Goal: Information Seeking & Learning: Learn about a topic

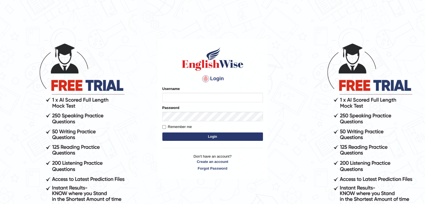
type input "Jitendra"
click at [183, 139] on button "Login" at bounding box center [212, 137] width 101 height 8
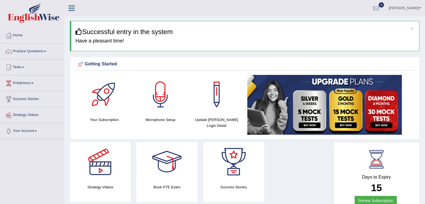
click at [11, 49] on div at bounding box center [8, 51] width 8 height 8
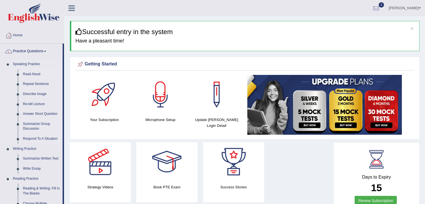
click at [28, 73] on link "Read Aloud" at bounding box center [41, 74] width 42 height 10
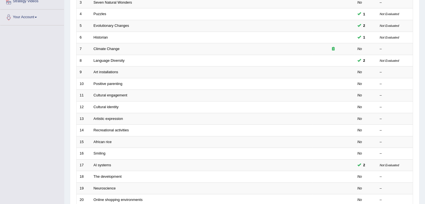
scroll to position [114, 0]
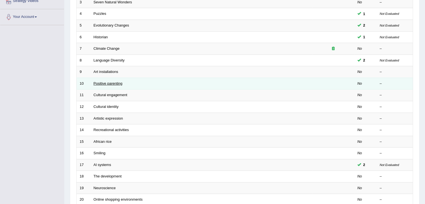
click at [107, 83] on link "Positive parenting" at bounding box center [108, 83] width 29 height 4
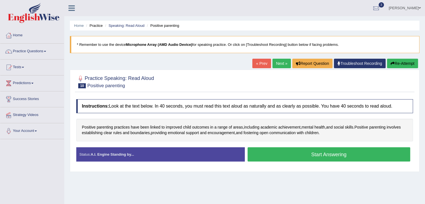
click at [307, 152] on button "Start Answering" at bounding box center [329, 154] width 163 height 14
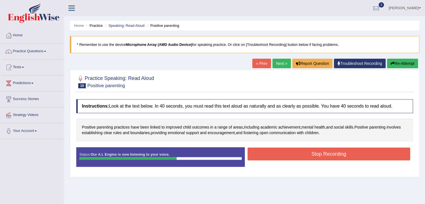
click at [307, 152] on button "Stop Recording" at bounding box center [329, 154] width 163 height 13
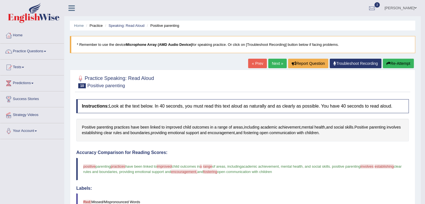
click at [388, 60] on button "Re-Attempt" at bounding box center [398, 64] width 31 height 10
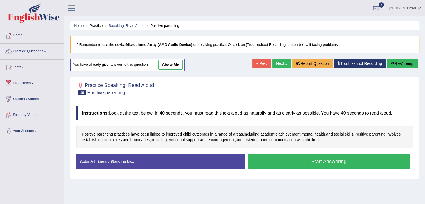
click at [329, 161] on button "Start Answering" at bounding box center [329, 161] width 163 height 14
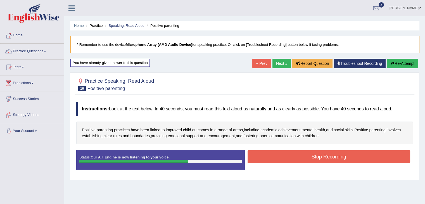
click at [329, 161] on button "Stop Recording" at bounding box center [329, 156] width 163 height 13
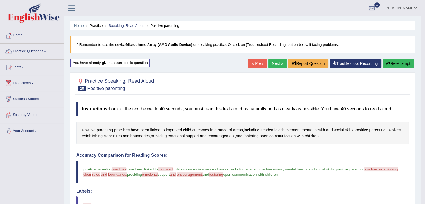
click at [394, 65] on button "Re-Attempt" at bounding box center [398, 64] width 31 height 10
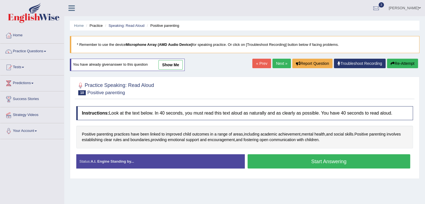
click at [342, 161] on button "Start Answering" at bounding box center [329, 161] width 163 height 14
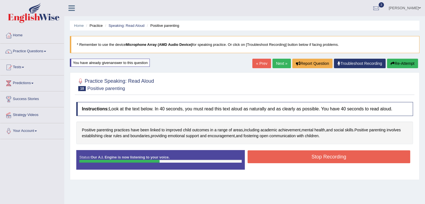
click at [342, 161] on button "Stop Recording" at bounding box center [329, 156] width 163 height 13
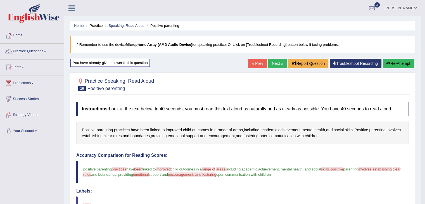
click at [271, 65] on link "Next »" at bounding box center [277, 64] width 18 height 10
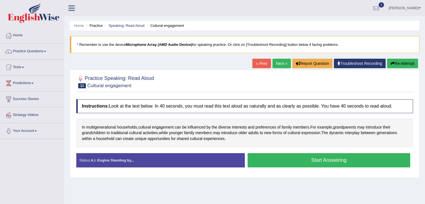
click at [291, 160] on button "Start Answering" at bounding box center [329, 160] width 163 height 14
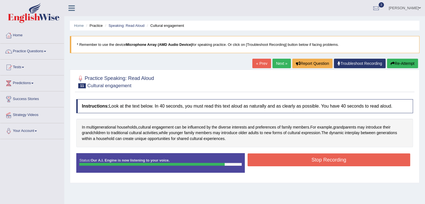
click at [291, 160] on button "Stop Recording" at bounding box center [329, 159] width 163 height 13
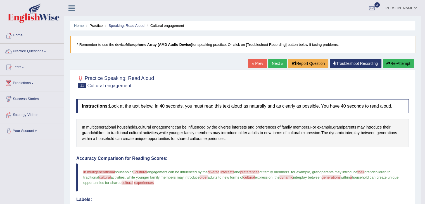
click at [280, 61] on link "Next »" at bounding box center [277, 64] width 18 height 10
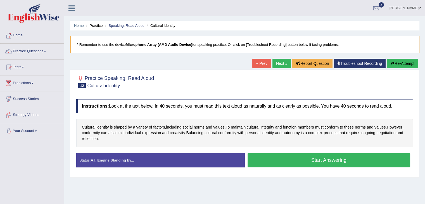
click at [304, 165] on button "Start Answering" at bounding box center [329, 160] width 163 height 14
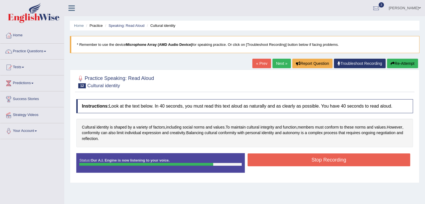
click at [312, 160] on button "Stop Recording" at bounding box center [329, 159] width 163 height 13
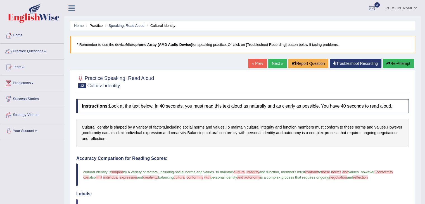
click at [276, 63] on link "Next »" at bounding box center [277, 64] width 18 height 10
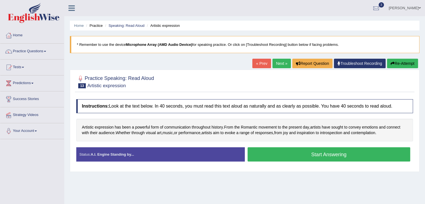
click at [318, 157] on button "Start Answering" at bounding box center [329, 154] width 163 height 14
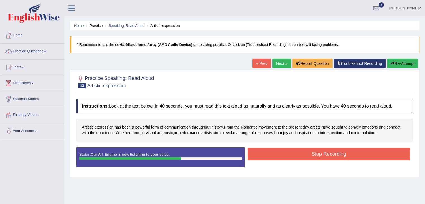
click at [318, 157] on button "Stop Recording" at bounding box center [329, 154] width 163 height 13
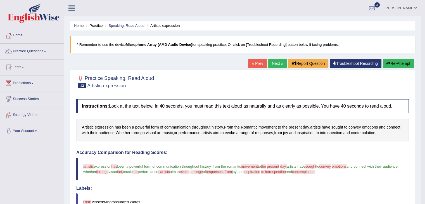
click at [19, 51] on link "Practice Questions" at bounding box center [32, 51] width 64 height 14
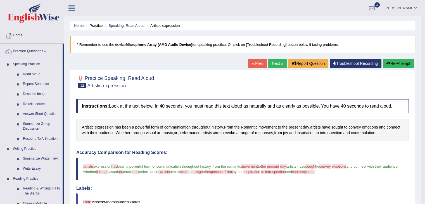
click at [34, 91] on link "Describe Image" at bounding box center [41, 94] width 42 height 10
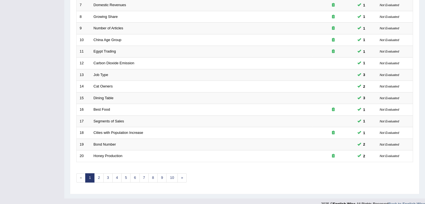
scroll to position [164, 0]
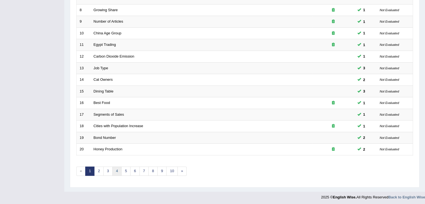
click at [115, 171] on link "4" at bounding box center [116, 171] width 9 height 9
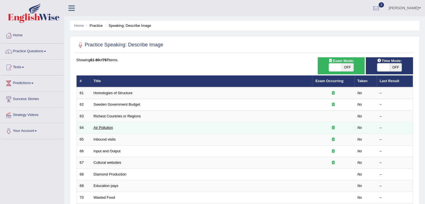
click at [103, 129] on link "Air Pollution" at bounding box center [103, 128] width 19 height 4
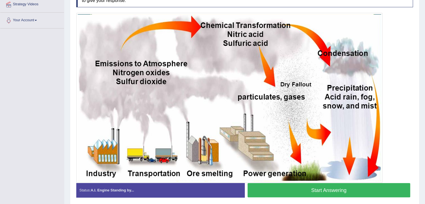
scroll to position [112, 0]
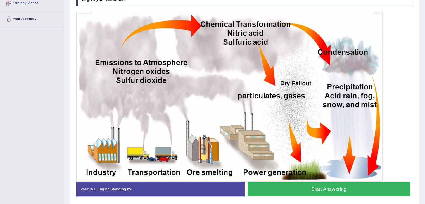
click at [282, 186] on button "Start Answering" at bounding box center [329, 189] width 163 height 14
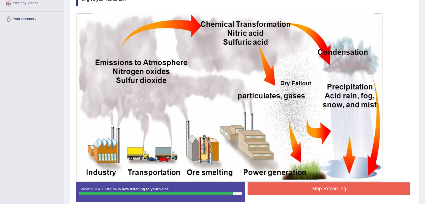
click at [282, 186] on button "Stop Recording" at bounding box center [329, 188] width 163 height 13
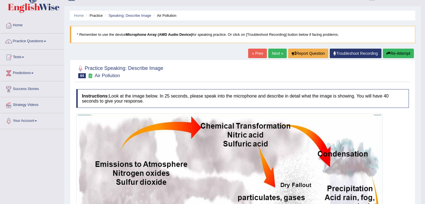
scroll to position [0, 0]
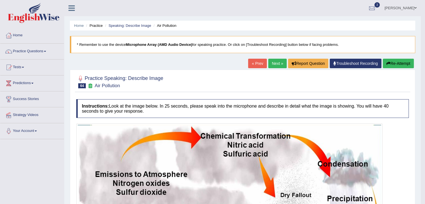
click at [410, 63] on button "Re-Attempt" at bounding box center [398, 64] width 31 height 10
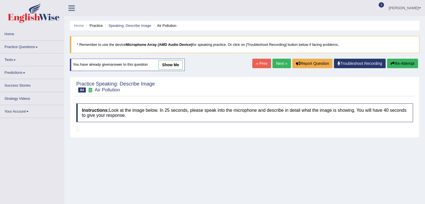
scroll to position [87, 0]
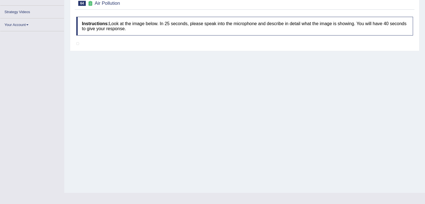
click at [300, 152] on div "Home Practice Speaking: Describe Image Air Pollution * Remember to use the devi…" at bounding box center [244, 53] width 361 height 280
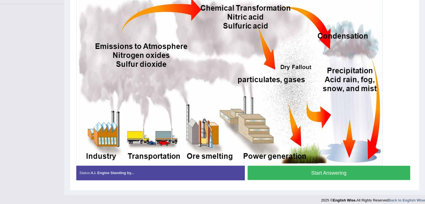
scroll to position [139, 0]
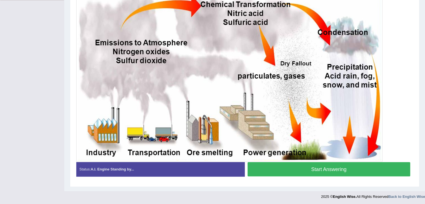
click at [298, 168] on button "Start Answering" at bounding box center [329, 169] width 163 height 14
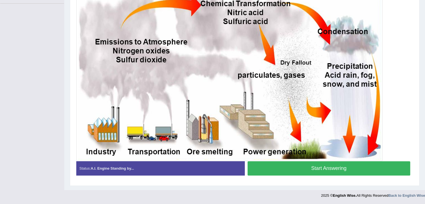
scroll to position [135, 0]
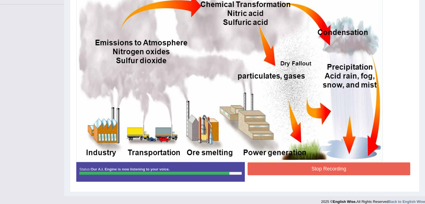
click at [298, 168] on button "Stop Recording" at bounding box center [329, 168] width 163 height 13
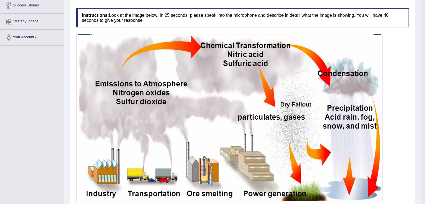
scroll to position [0, 0]
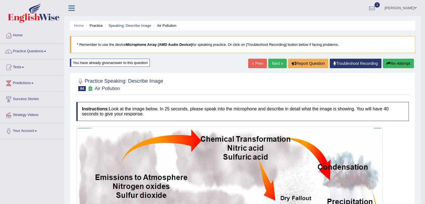
click at [396, 64] on button "Re-Attempt" at bounding box center [398, 64] width 31 height 10
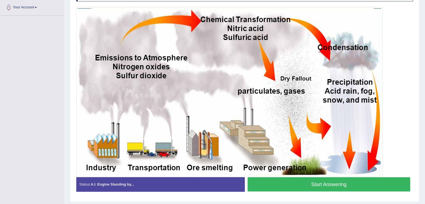
scroll to position [124, 0]
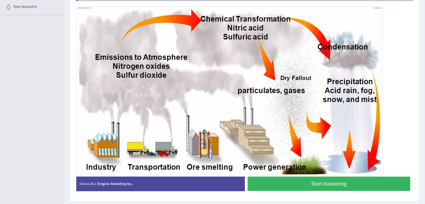
click at [272, 181] on button "Start Answering" at bounding box center [329, 184] width 163 height 14
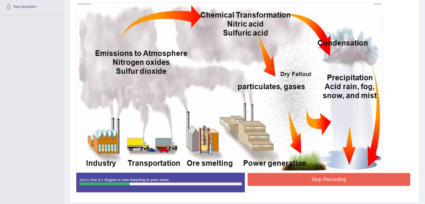
click at [272, 181] on button "Stop Recording" at bounding box center [329, 179] width 163 height 13
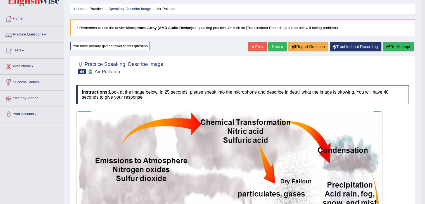
scroll to position [16, 0]
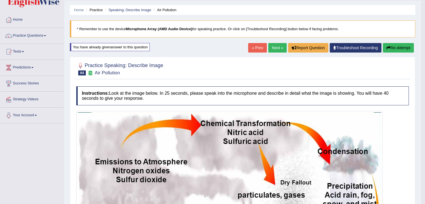
click at [409, 46] on button "Re-Attempt" at bounding box center [398, 48] width 31 height 10
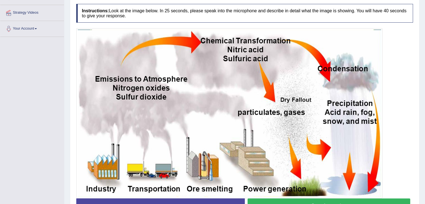
scroll to position [139, 0]
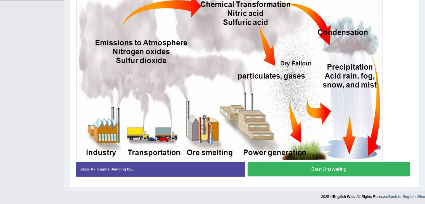
click at [312, 171] on button "Start Answering" at bounding box center [329, 169] width 163 height 14
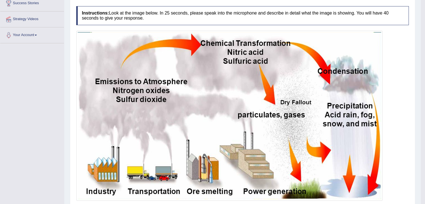
scroll to position [0, 0]
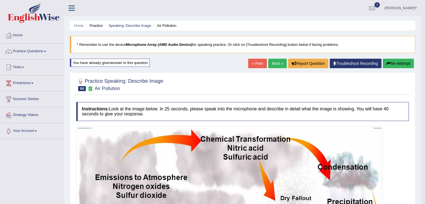
click at [278, 61] on link "Next »" at bounding box center [277, 64] width 18 height 10
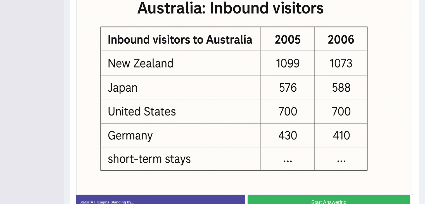
scroll to position [154, 0]
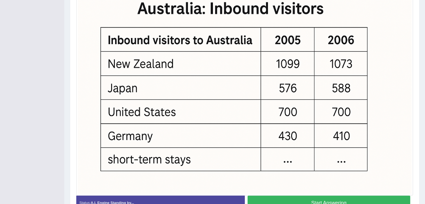
click at [279, 201] on button "Start Answering" at bounding box center [329, 203] width 163 height 14
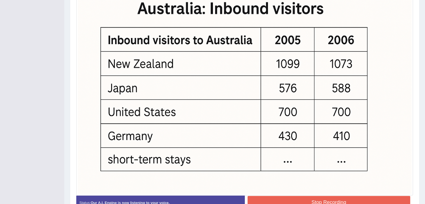
click at [279, 201] on button "Stop Recording" at bounding box center [329, 202] width 163 height 13
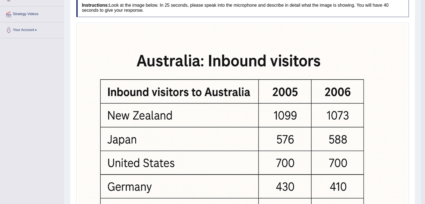
scroll to position [0, 0]
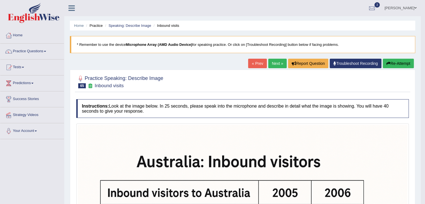
click at [273, 63] on link "Next »" at bounding box center [277, 64] width 18 height 10
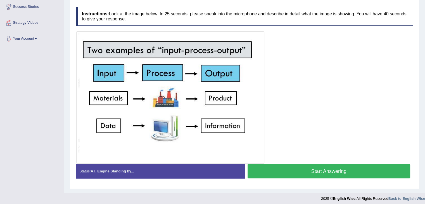
scroll to position [94, 0]
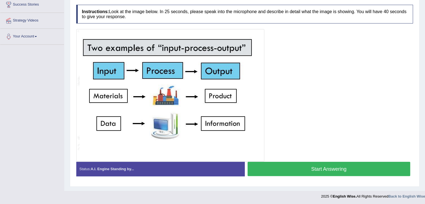
click at [285, 171] on button "Start Answering" at bounding box center [329, 169] width 163 height 14
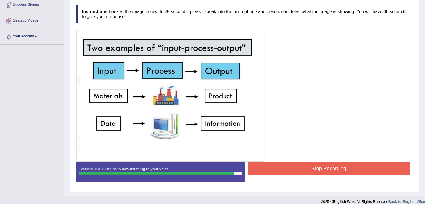
click at [285, 171] on button "Stop Recording" at bounding box center [329, 168] width 163 height 13
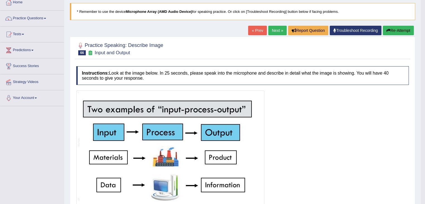
scroll to position [0, 0]
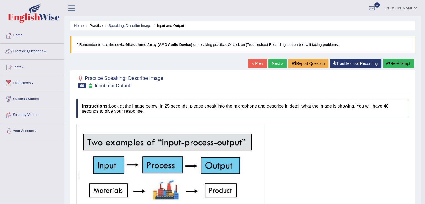
click at [273, 62] on link "Next »" at bounding box center [277, 64] width 18 height 10
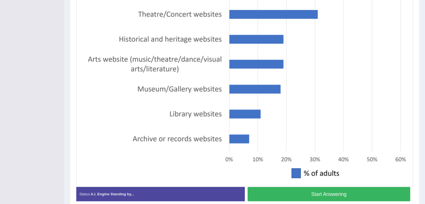
scroll to position [164, 0]
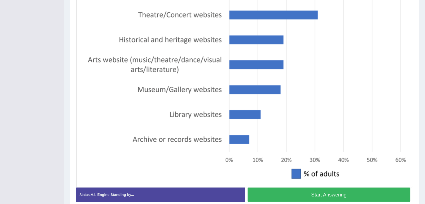
click at [281, 193] on button "Start Answering" at bounding box center [329, 195] width 163 height 14
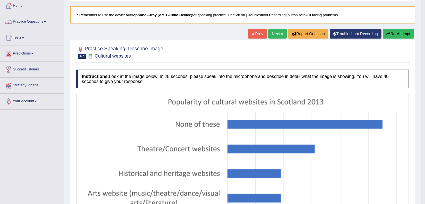
scroll to position [0, 0]
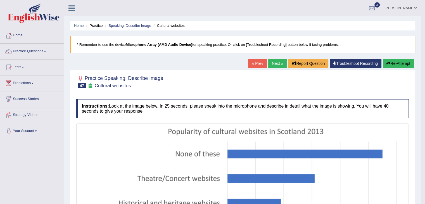
click at [278, 62] on link "Next »" at bounding box center [277, 64] width 18 height 10
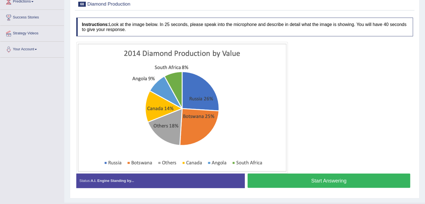
scroll to position [82, 0]
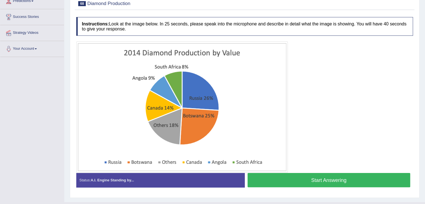
click at [294, 177] on button "Start Answering" at bounding box center [329, 180] width 163 height 14
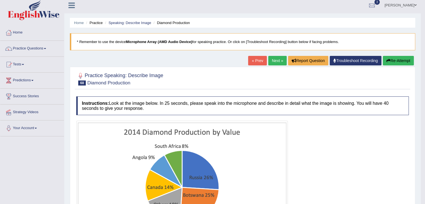
scroll to position [0, 0]
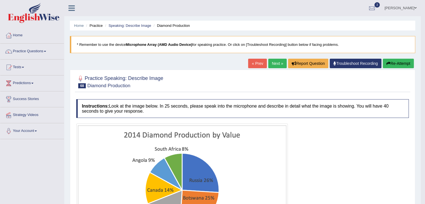
click at [407, 63] on button "Re-Attempt" at bounding box center [398, 64] width 31 height 10
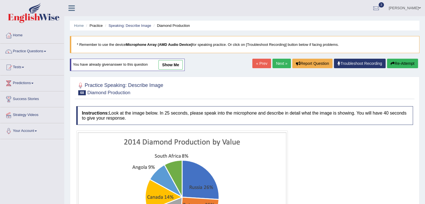
scroll to position [100, 0]
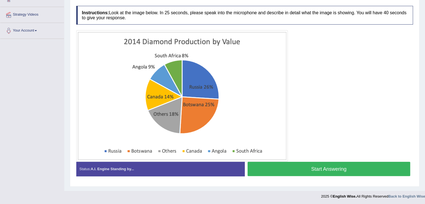
click at [268, 174] on button "Start Answering" at bounding box center [329, 169] width 163 height 14
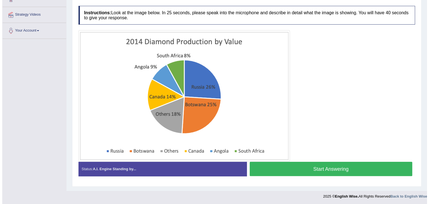
scroll to position [96, 0]
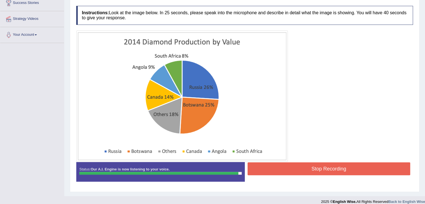
click at [268, 174] on button "Stop Recording" at bounding box center [329, 168] width 163 height 13
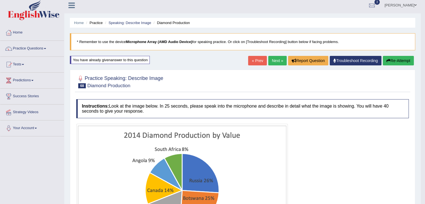
scroll to position [2, 0]
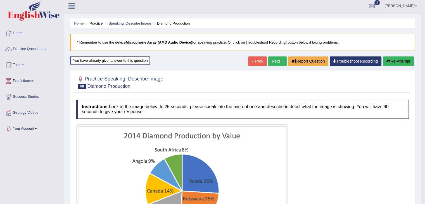
click at [406, 63] on button "Re-Attempt" at bounding box center [398, 61] width 31 height 10
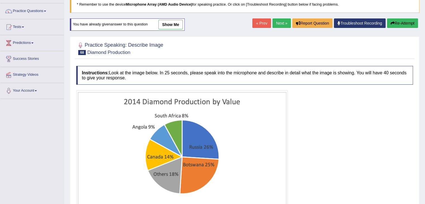
scroll to position [38, 0]
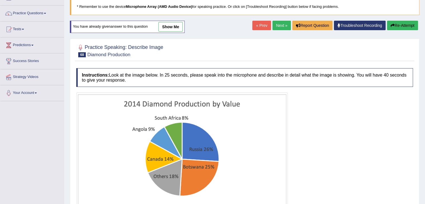
click at [281, 29] on link "Next »" at bounding box center [282, 26] width 18 height 10
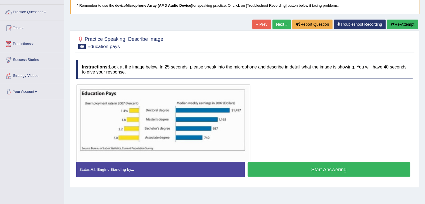
scroll to position [40, 0]
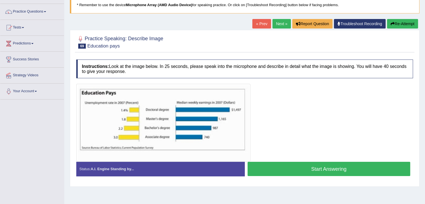
click at [275, 170] on button "Start Answering" at bounding box center [329, 169] width 163 height 14
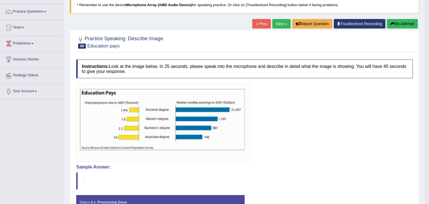
click at [275, 170] on div "Saving your answer..." at bounding box center [214, 102] width 429 height 204
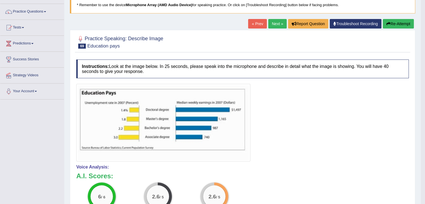
scroll to position [0, 0]
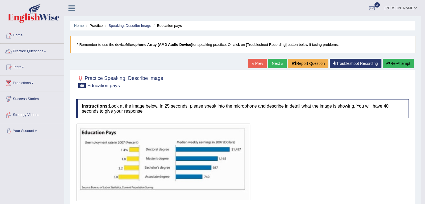
click at [20, 52] on link "Practice Questions" at bounding box center [32, 51] width 64 height 14
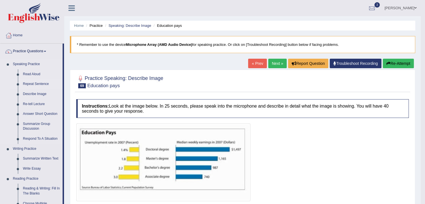
click at [29, 84] on link "Repeat Sentence" at bounding box center [41, 84] width 42 height 10
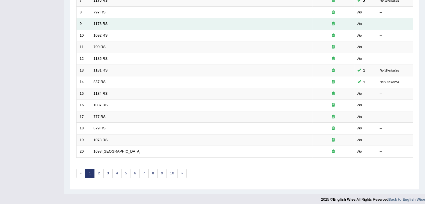
scroll to position [163, 0]
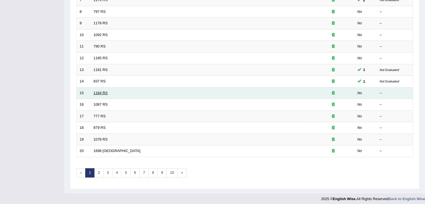
click at [97, 91] on link "1184 RS" at bounding box center [101, 93] width 14 height 4
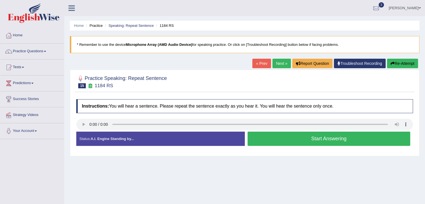
click at [279, 140] on button "Start Answering" at bounding box center [329, 139] width 163 height 14
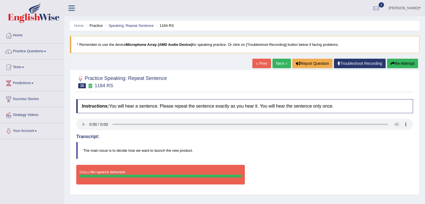
click at [397, 62] on button "Re-Attempt" at bounding box center [402, 64] width 31 height 10
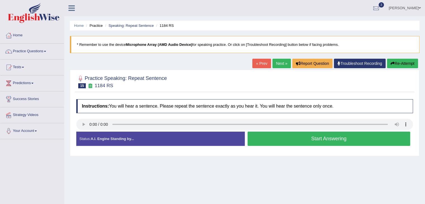
click at [258, 138] on button "Start Answering" at bounding box center [329, 139] width 163 height 14
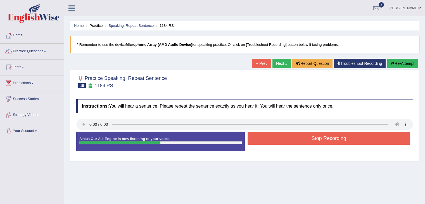
click at [258, 138] on button "Stop Recording" at bounding box center [329, 138] width 163 height 13
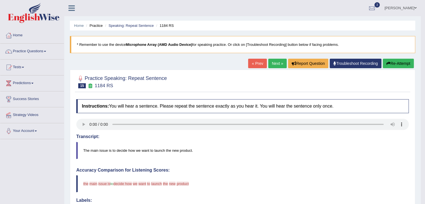
click at [403, 65] on button "Re-Attempt" at bounding box center [398, 64] width 31 height 10
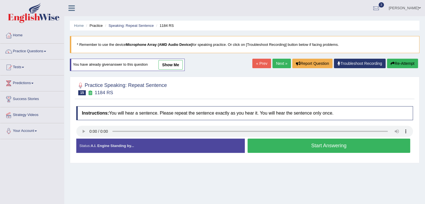
click at [295, 148] on button "Start Answering" at bounding box center [329, 146] width 163 height 14
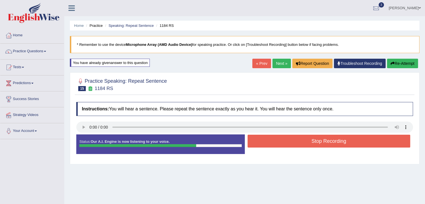
click at [295, 144] on button "Stop Recording" at bounding box center [329, 141] width 163 height 13
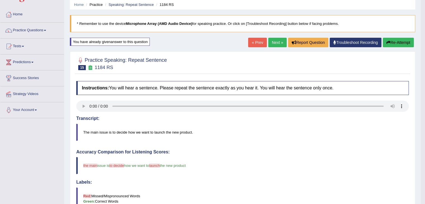
scroll to position [21, 0]
click at [274, 42] on link "Next »" at bounding box center [277, 43] width 18 height 10
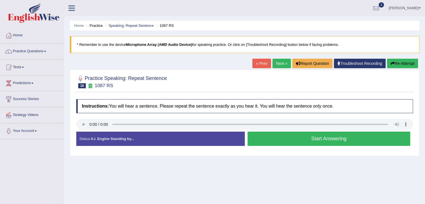
click at [289, 144] on button "Start Answering" at bounding box center [329, 139] width 163 height 14
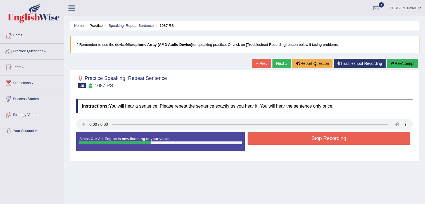
click at [289, 144] on button "Stop Recording" at bounding box center [329, 138] width 163 height 13
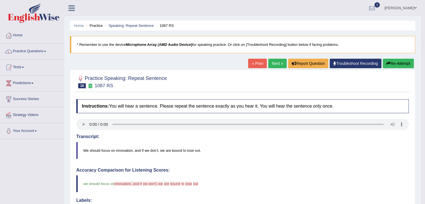
click at [278, 65] on link "Next »" at bounding box center [277, 64] width 18 height 10
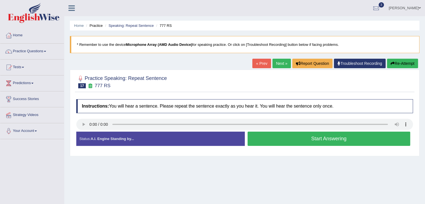
click at [264, 143] on button "Start Answering" at bounding box center [329, 139] width 163 height 14
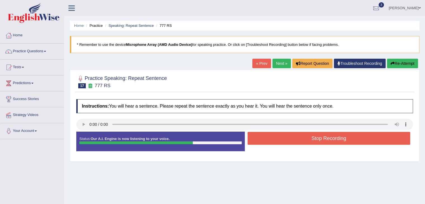
click at [264, 143] on button "Stop Recording" at bounding box center [329, 138] width 163 height 13
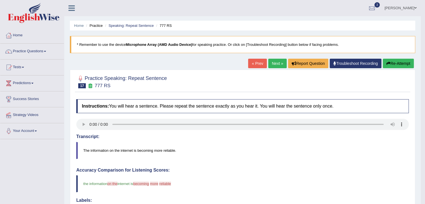
click at [280, 62] on link "Next »" at bounding box center [277, 64] width 18 height 10
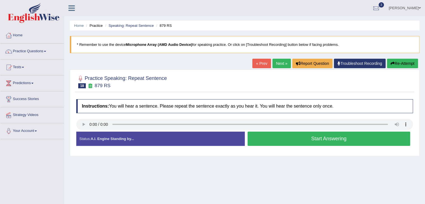
click at [297, 142] on button "Start Answering" at bounding box center [329, 139] width 163 height 14
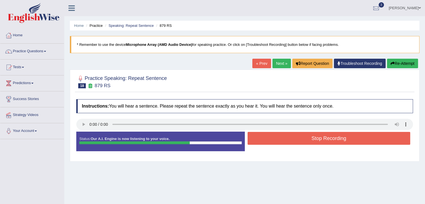
click at [297, 142] on button "Stop Recording" at bounding box center [329, 138] width 163 height 13
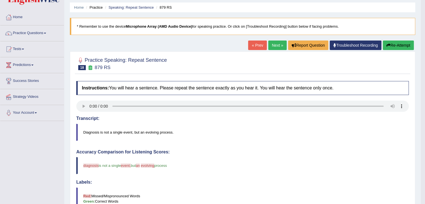
scroll to position [18, 0]
click at [275, 47] on link "Next »" at bounding box center [277, 46] width 18 height 10
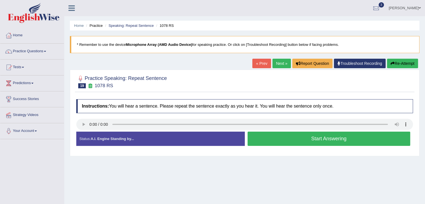
click at [284, 141] on button "Start Answering" at bounding box center [329, 139] width 163 height 14
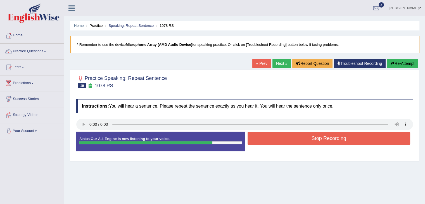
click at [284, 141] on button "Stop Recording" at bounding box center [329, 138] width 163 height 13
